Goal: Use online tool/utility: Utilize a website feature to perform a specific function

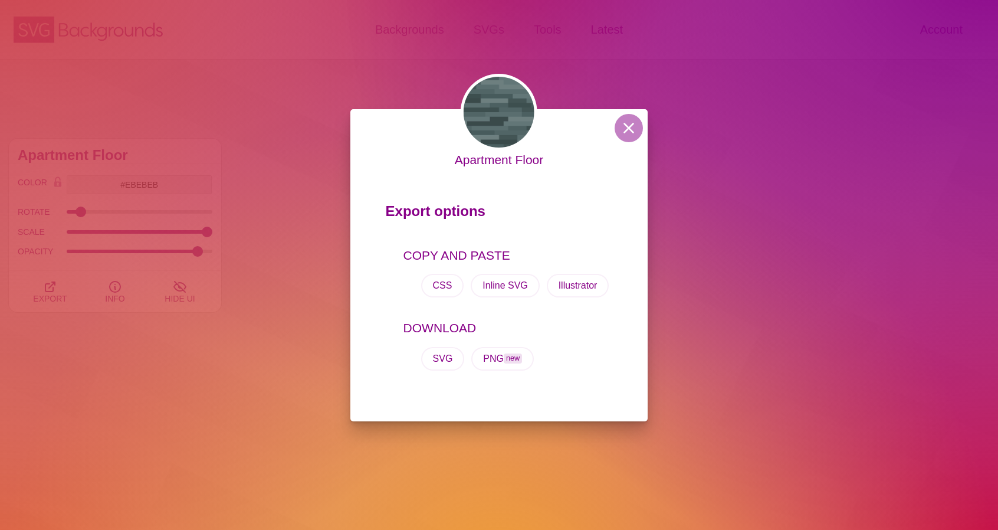
scroll to position [6842, 0]
click at [625, 120] on button at bounding box center [629, 128] width 28 height 28
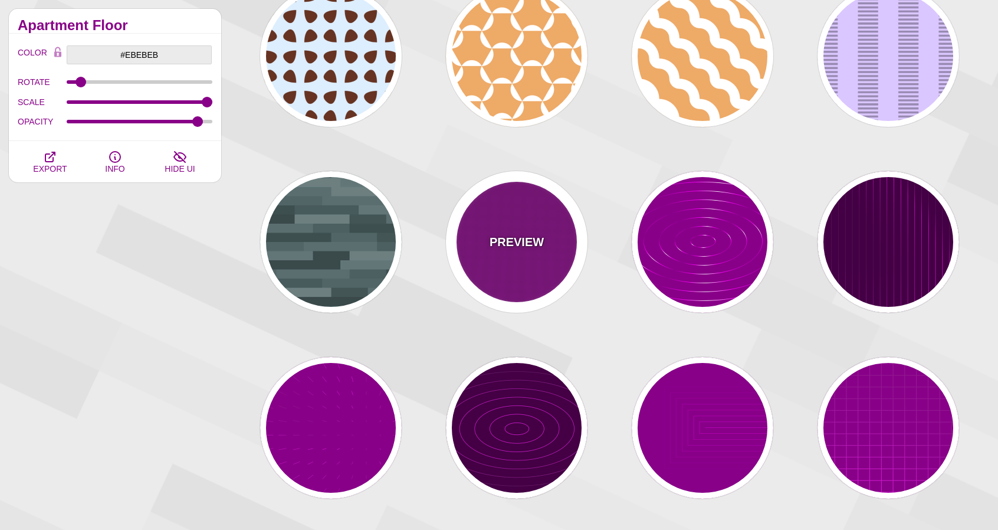
click at [540, 219] on div "PREVIEW" at bounding box center [517, 242] width 142 height 142
type input "#880088"
type input "#FFFFFF"
type input "0"
type input "5"
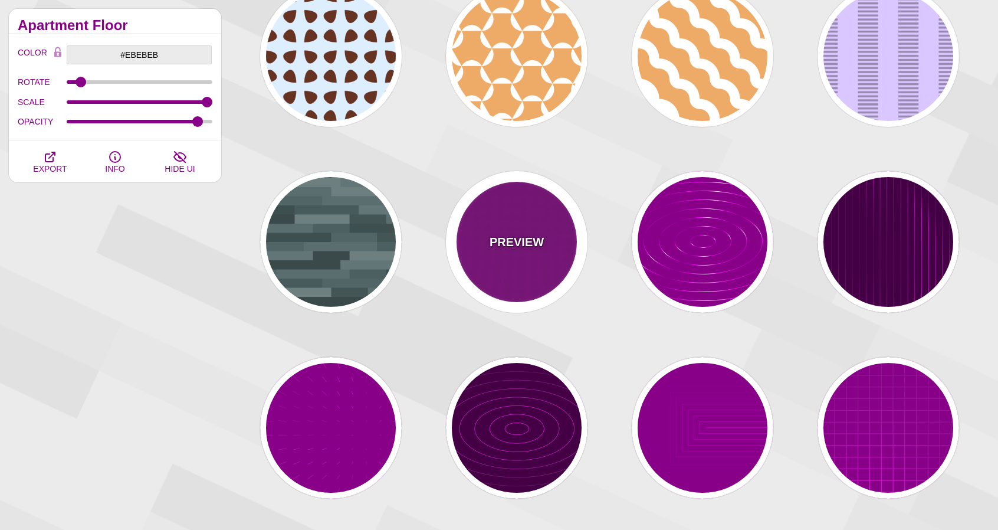
type input "999"
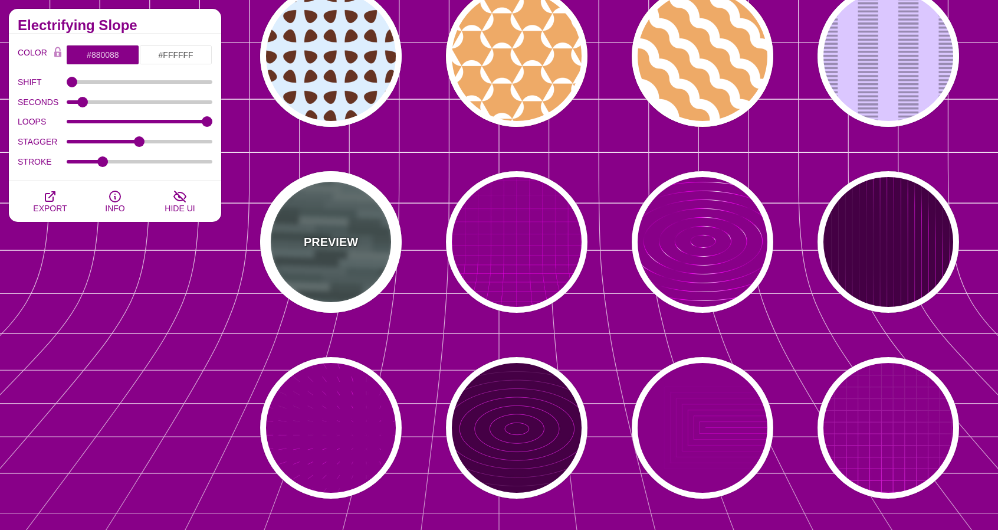
click at [298, 235] on div "PREVIEW" at bounding box center [331, 242] width 142 height 142
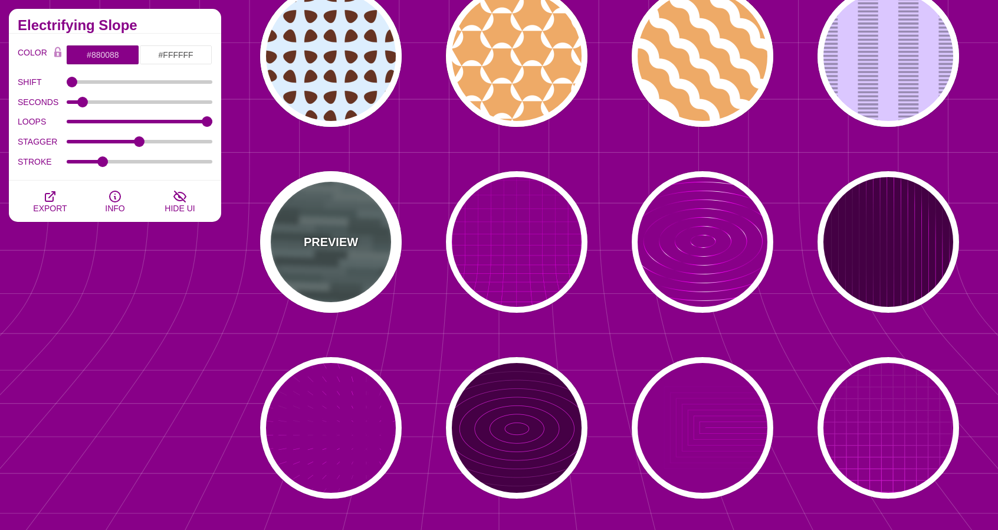
type input "#506566"
type input "1"
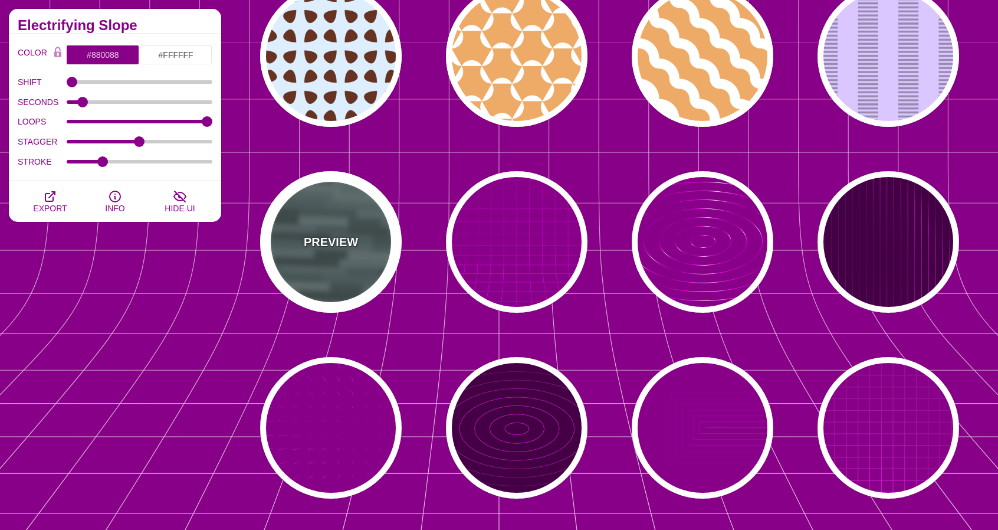
type input "0.5"
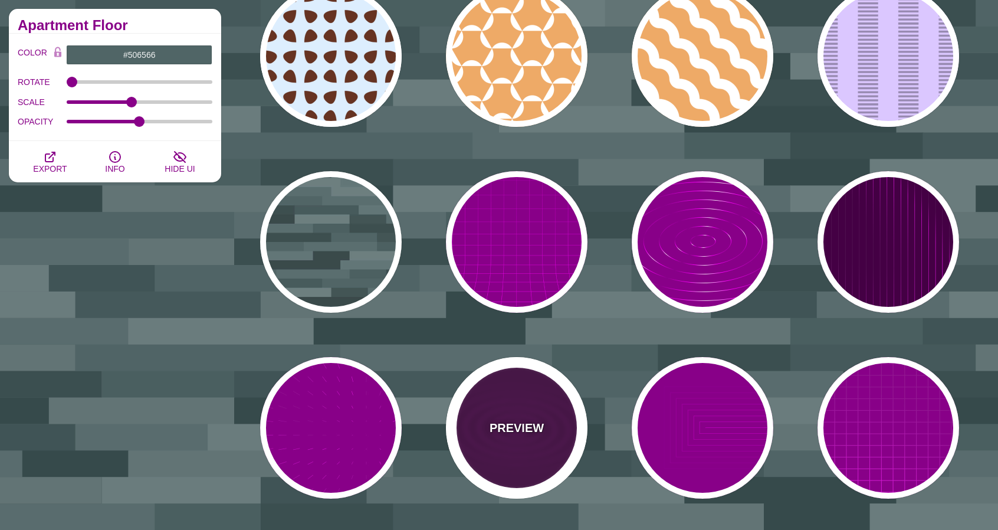
click at [533, 415] on div "PREVIEW" at bounding box center [517, 428] width 142 height 142
type input "#440044"
type input "#FF00FF"
type input "#FFFFFF"
type input "5"
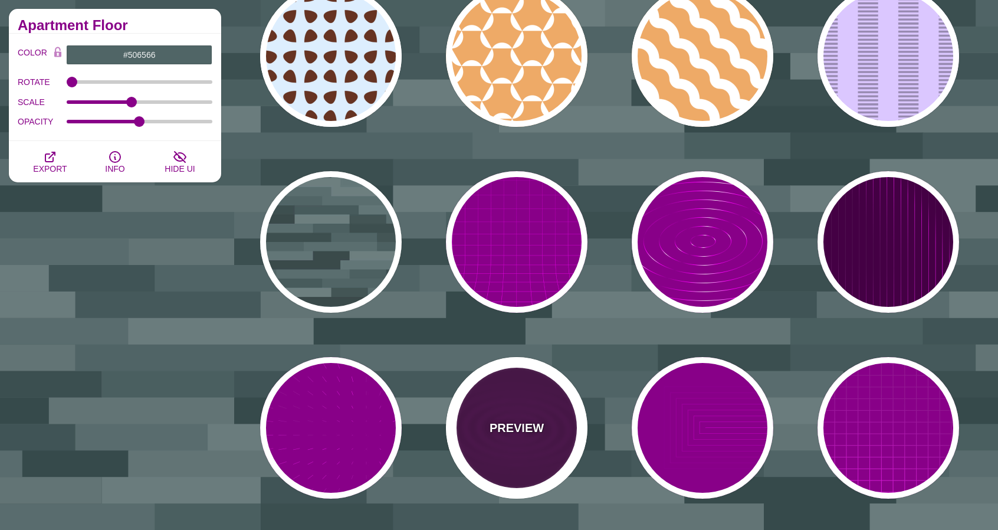
type input "999"
type input "0"
type input "1"
type input "0.1"
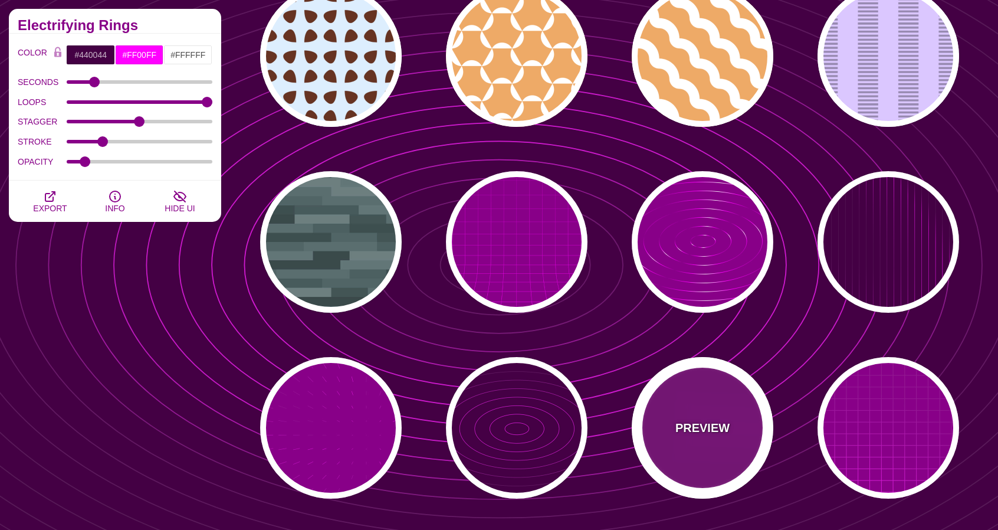
click at [701, 422] on p "PREVIEW" at bounding box center [702, 428] width 54 height 18
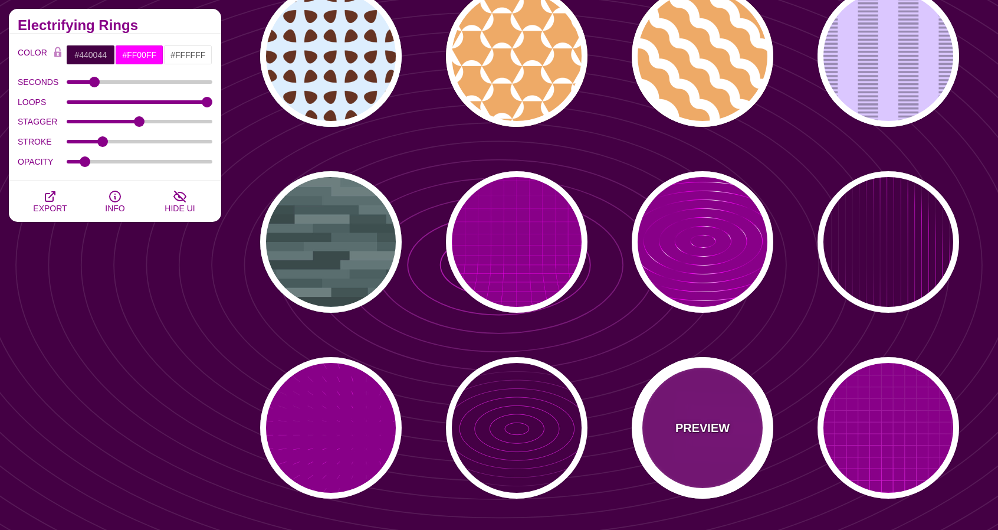
type input "#880088"
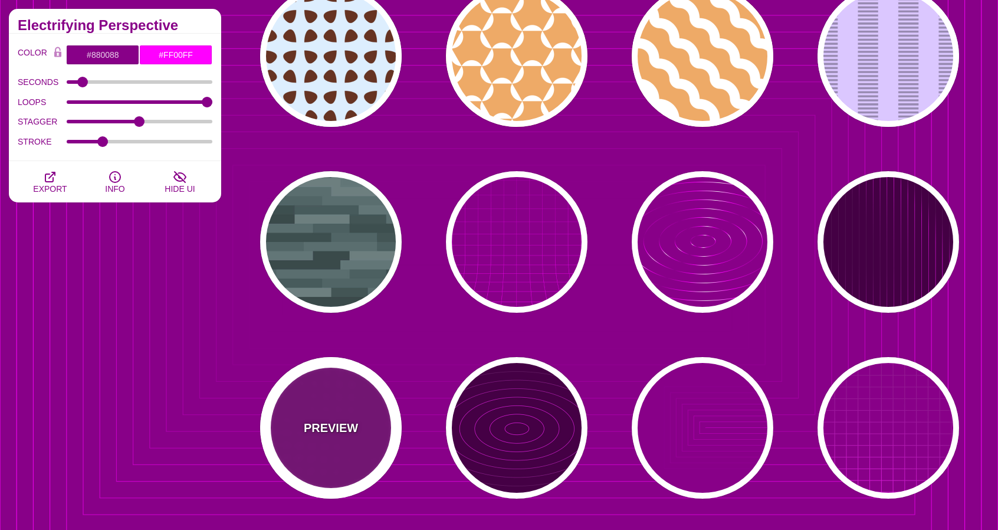
click at [337, 399] on div "PREVIEW" at bounding box center [331, 428] width 142 height 142
type input "15"
type input "1"
type input "0.1"
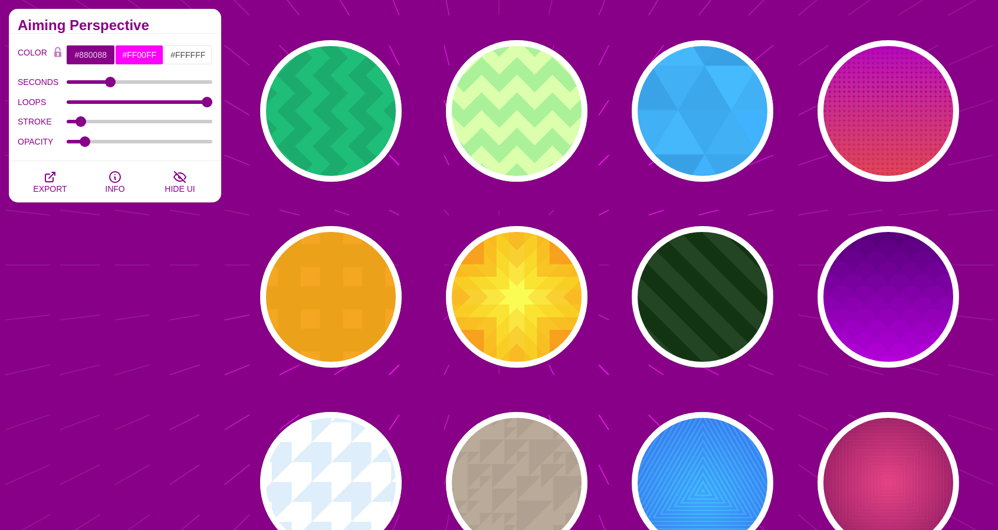
scroll to position [3430, 0]
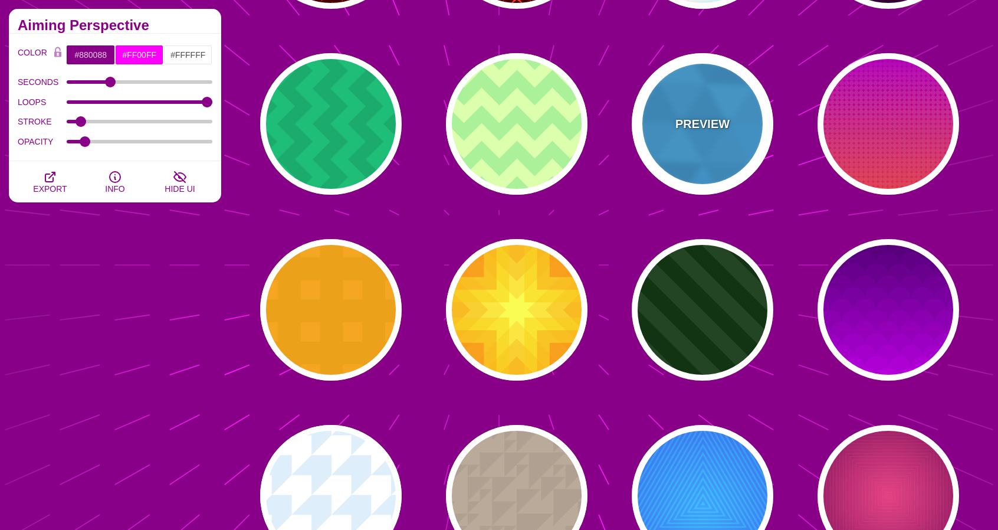
click at [741, 141] on div "PREVIEW" at bounding box center [703, 124] width 142 height 142
type input "#00B7FF"
type input "540"
type input "0.1"
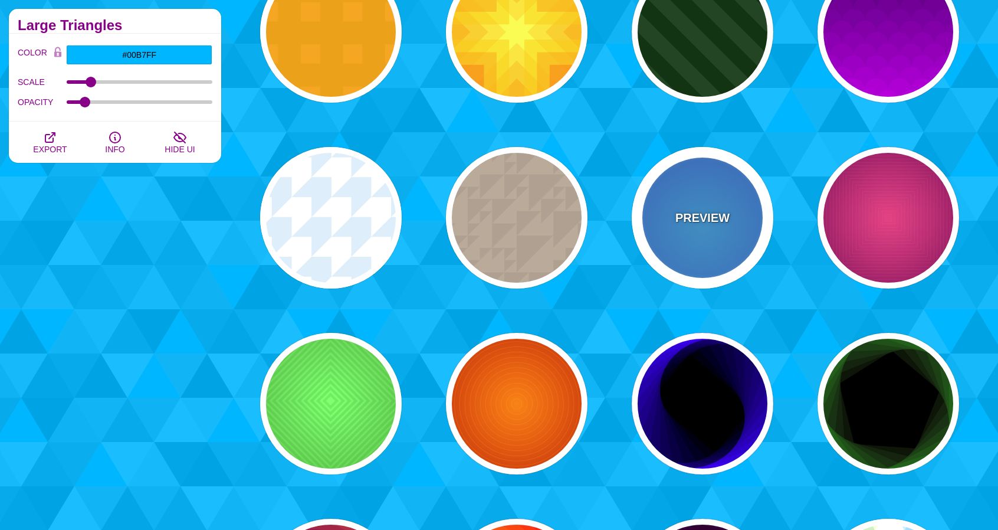
scroll to position [3725, 0]
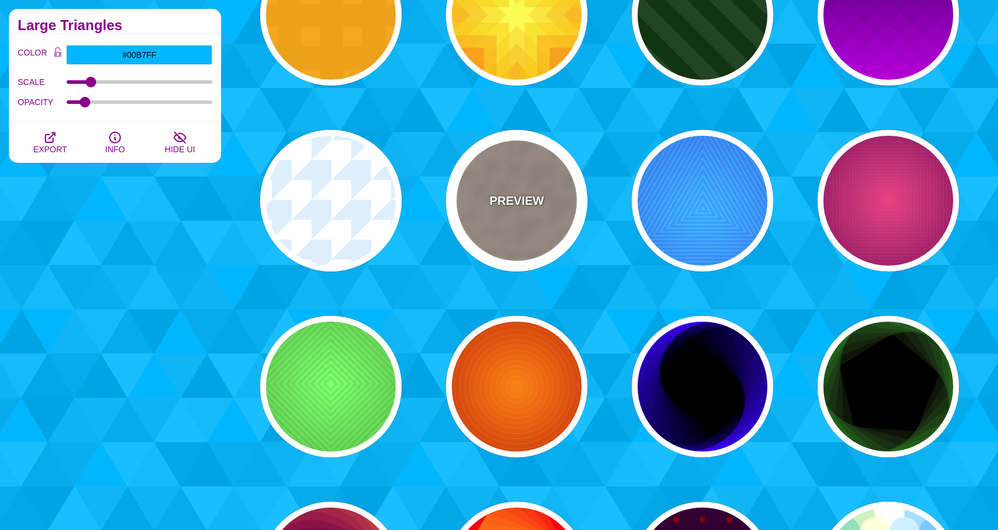
click at [569, 245] on div "PREVIEW" at bounding box center [517, 201] width 142 height 142
type input "#BBAA99"
type input "#B0A090"
type input "400"
type input "1"
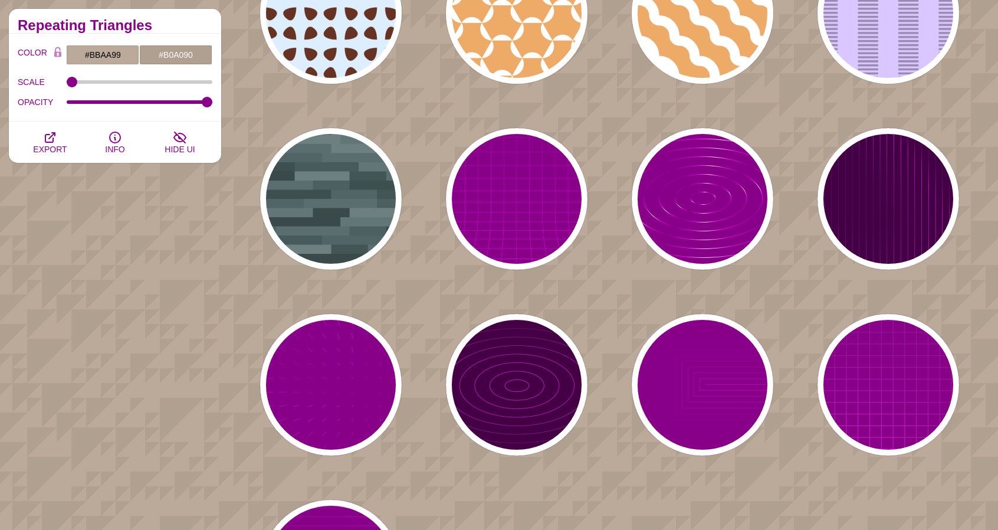
scroll to position [6968, 0]
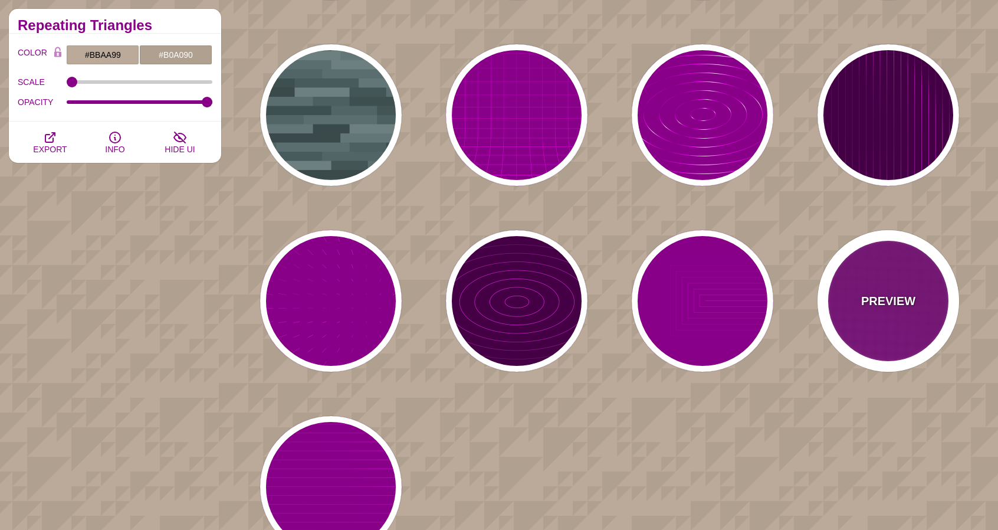
click at [875, 334] on div "PREVIEW" at bounding box center [888, 301] width 142 height 142
type input "#880088"
type input "#FF00FF"
type input "20"
type input "999"
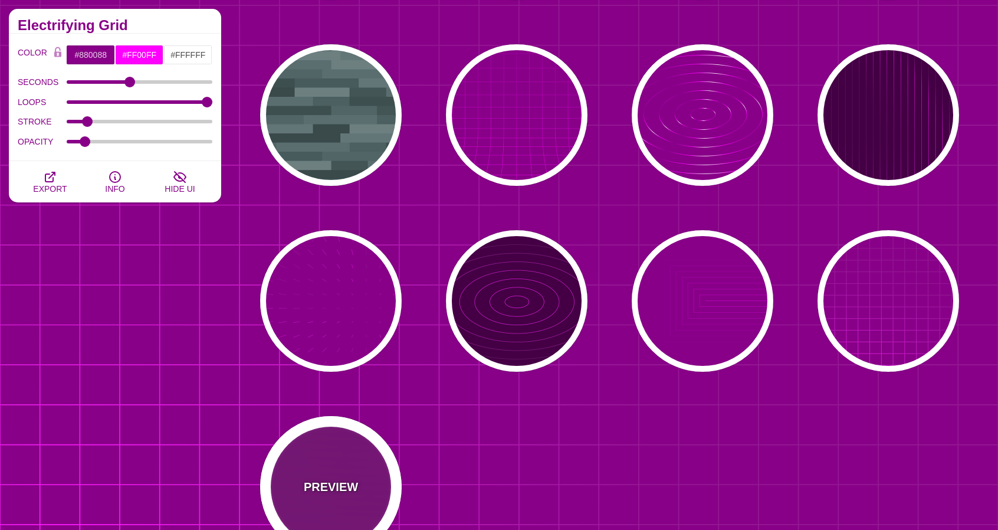
click at [291, 495] on div "PREVIEW" at bounding box center [331, 487] width 142 height 142
